Goal: Task Accomplishment & Management: Complete application form

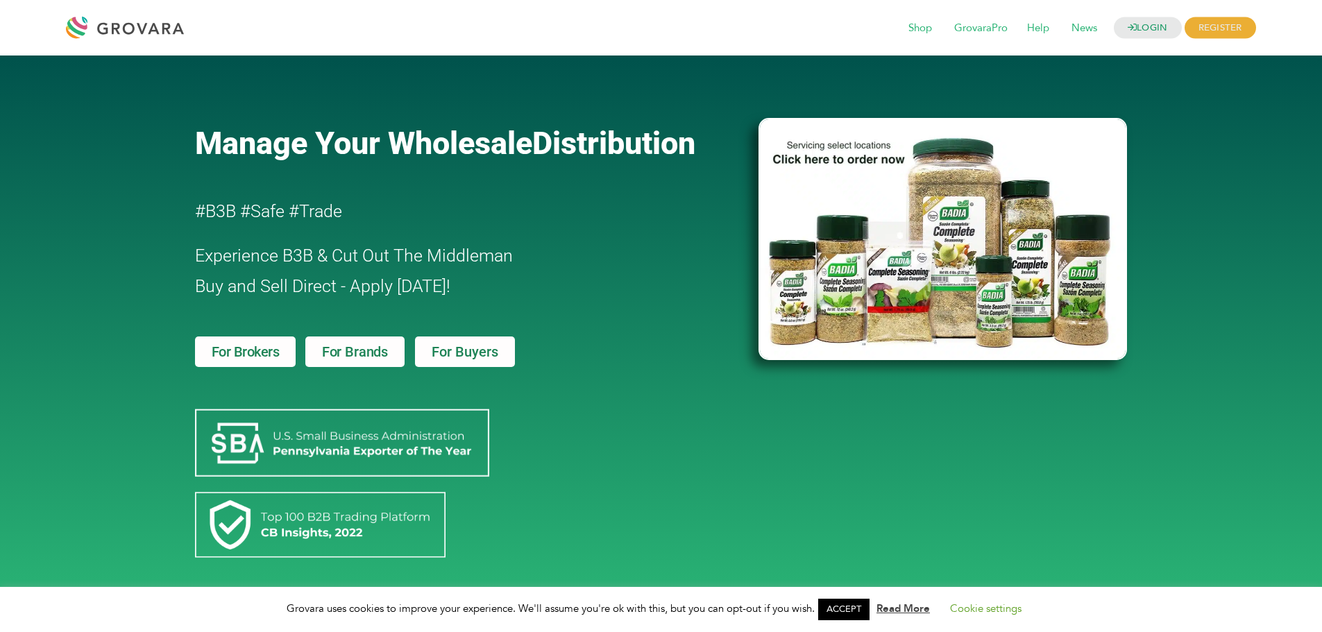
click at [450, 344] on link "For Buyers" at bounding box center [465, 352] width 100 height 31
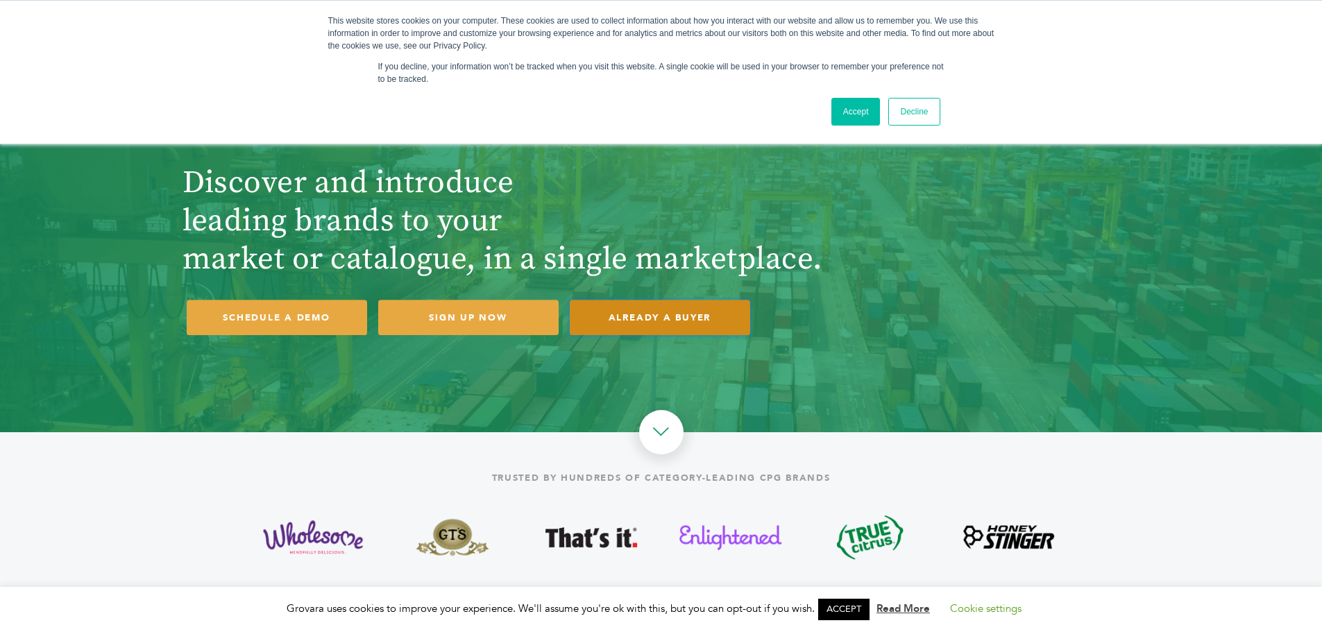
click at [667, 324] on link "ALREADY A BUYER" at bounding box center [660, 317] width 180 height 35
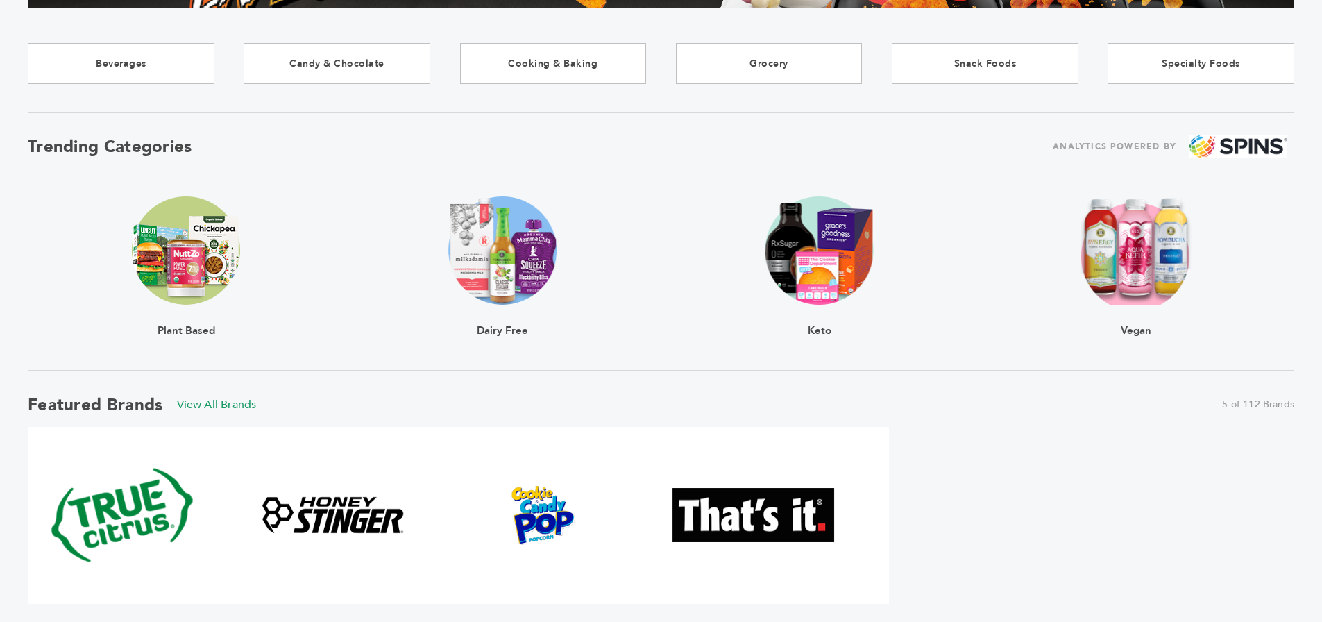
scroll to position [70, 0]
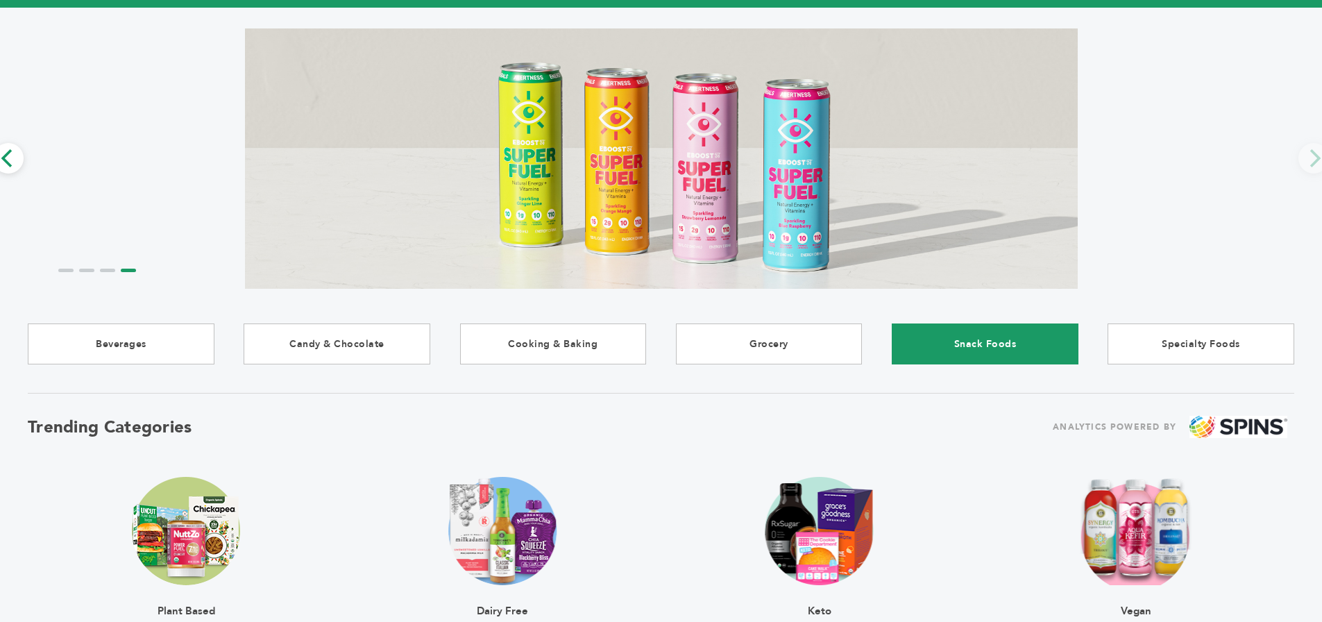
click at [991, 333] on link "Snack Foods" at bounding box center [985, 344] width 187 height 41
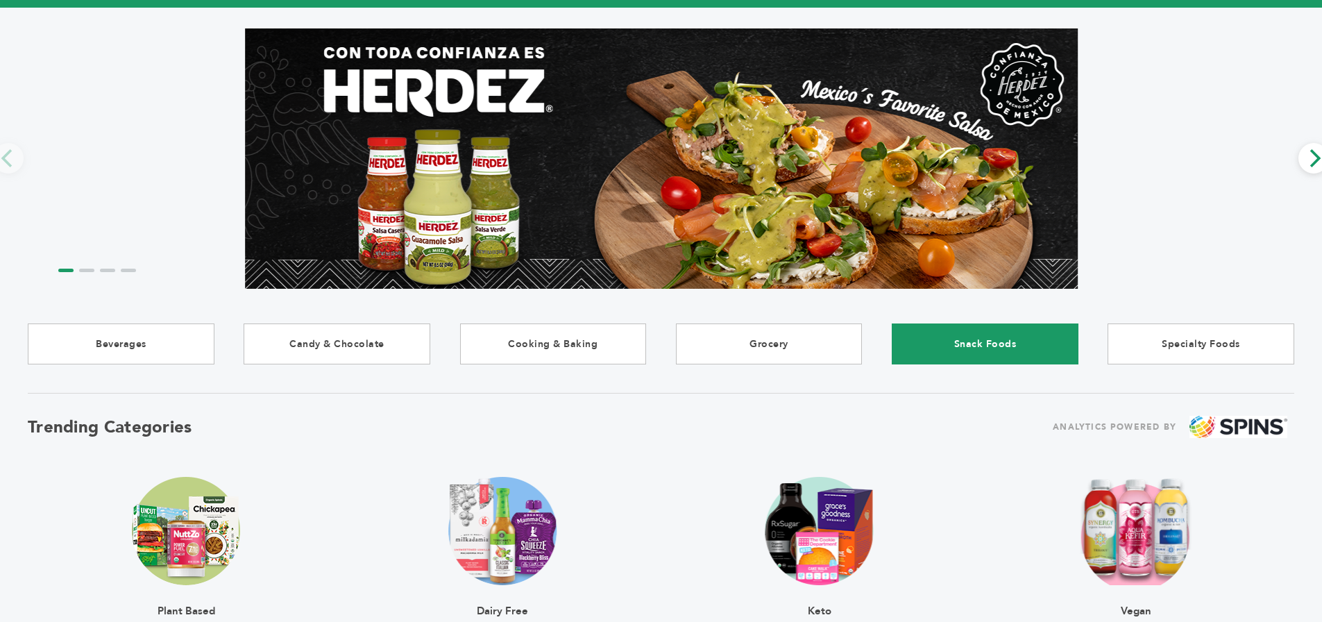
click at [979, 345] on link "Snack Foods" at bounding box center [985, 344] width 187 height 41
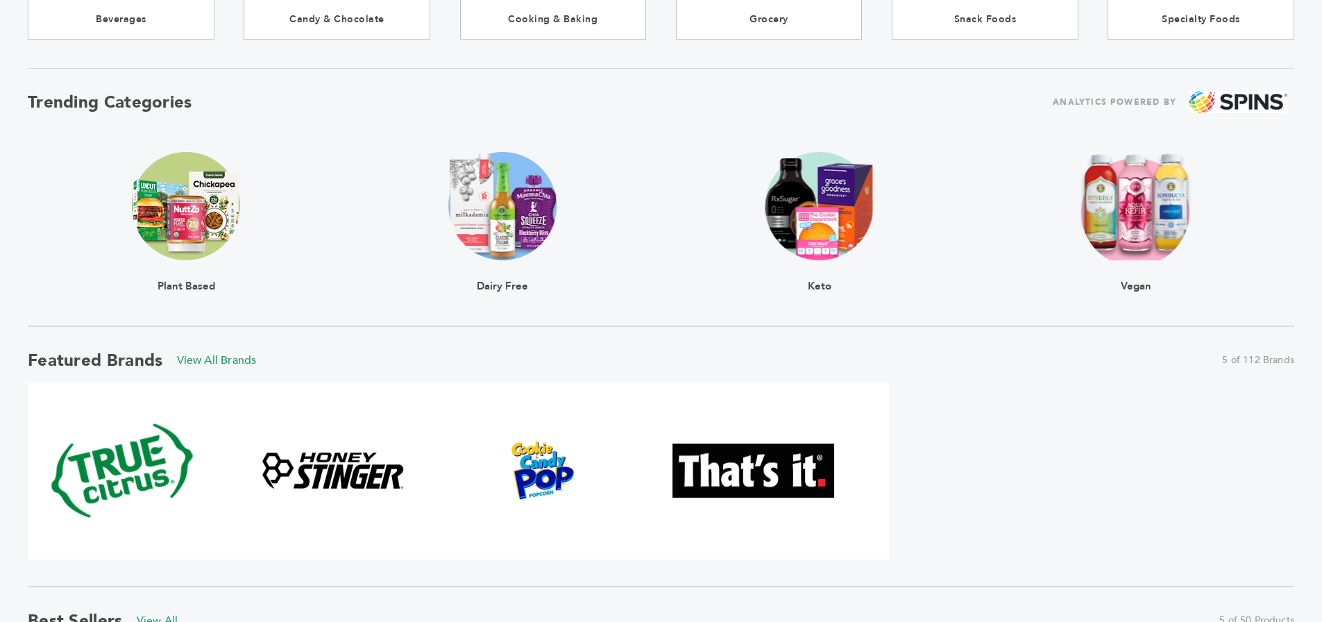
scroll to position [417, 0]
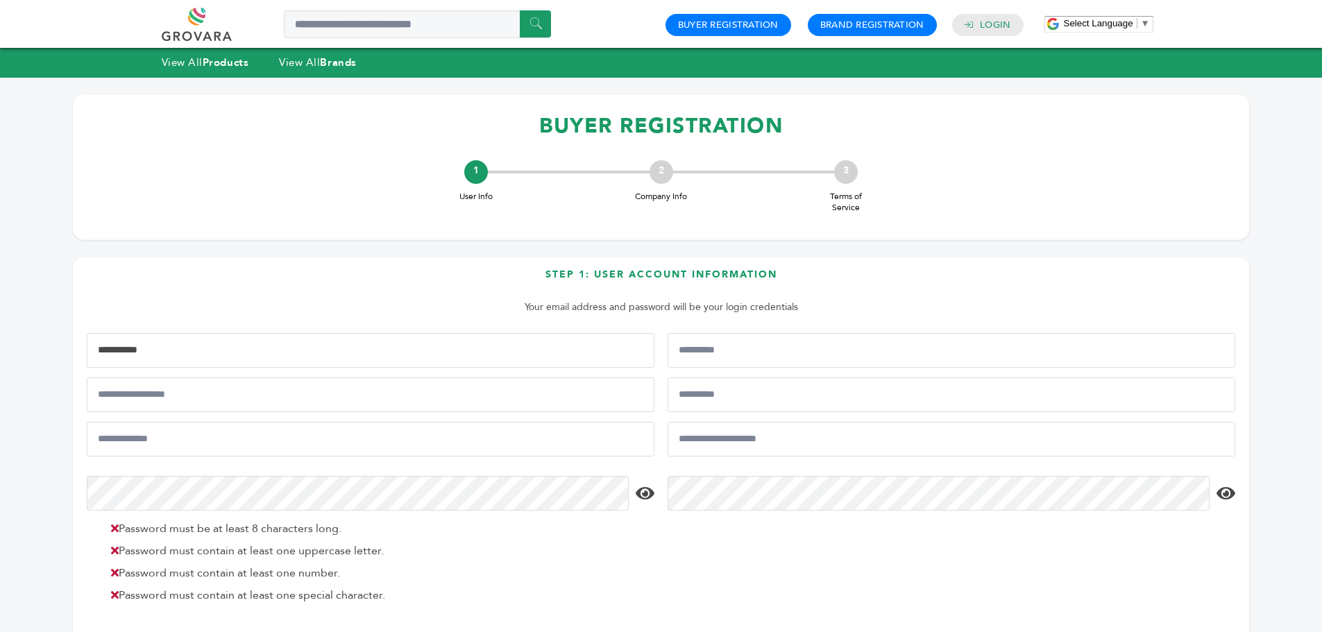
click at [197, 342] on input "First Name*" at bounding box center [371, 350] width 568 height 35
type input "***"
